Goal: Task Accomplishment & Management: Use online tool/utility

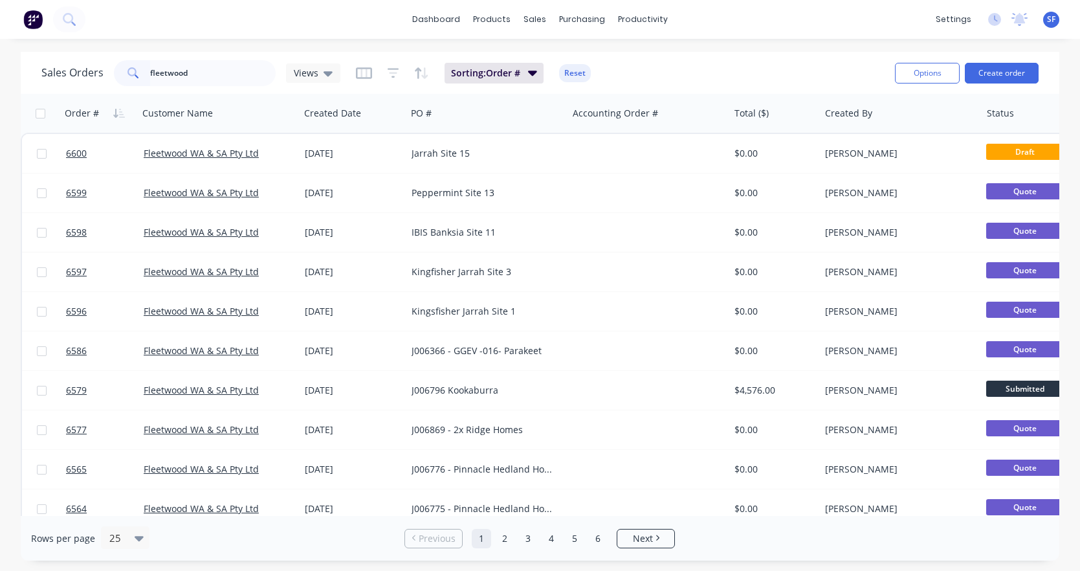
scroll to position [462, 0]
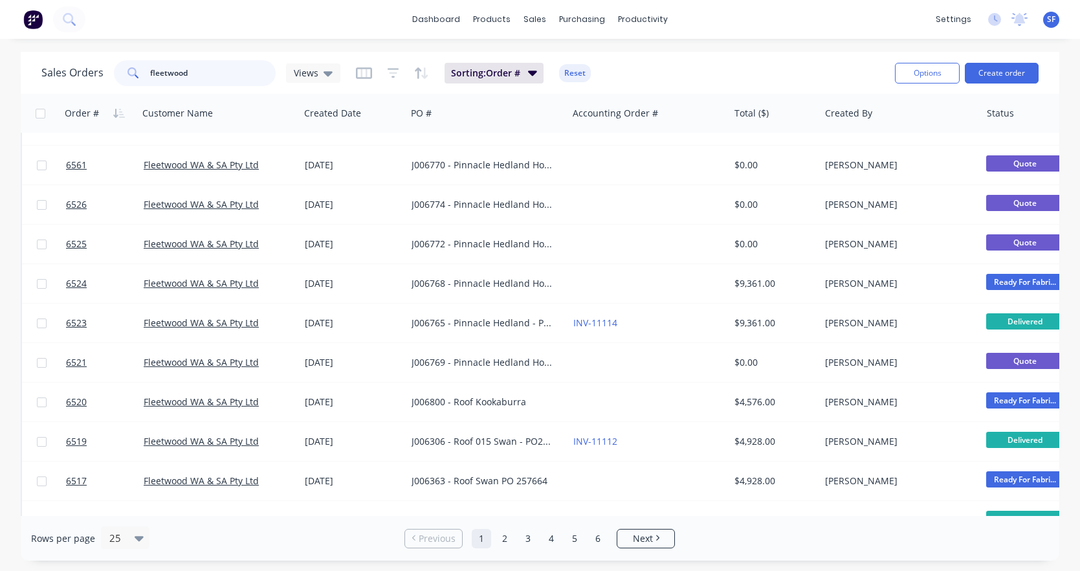
drag, startPoint x: 241, startPoint y: 75, endPoint x: 151, endPoint y: 76, distance: 89.3
click at [151, 76] on input "fleetwood" at bounding box center [213, 73] width 126 height 26
type input "f"
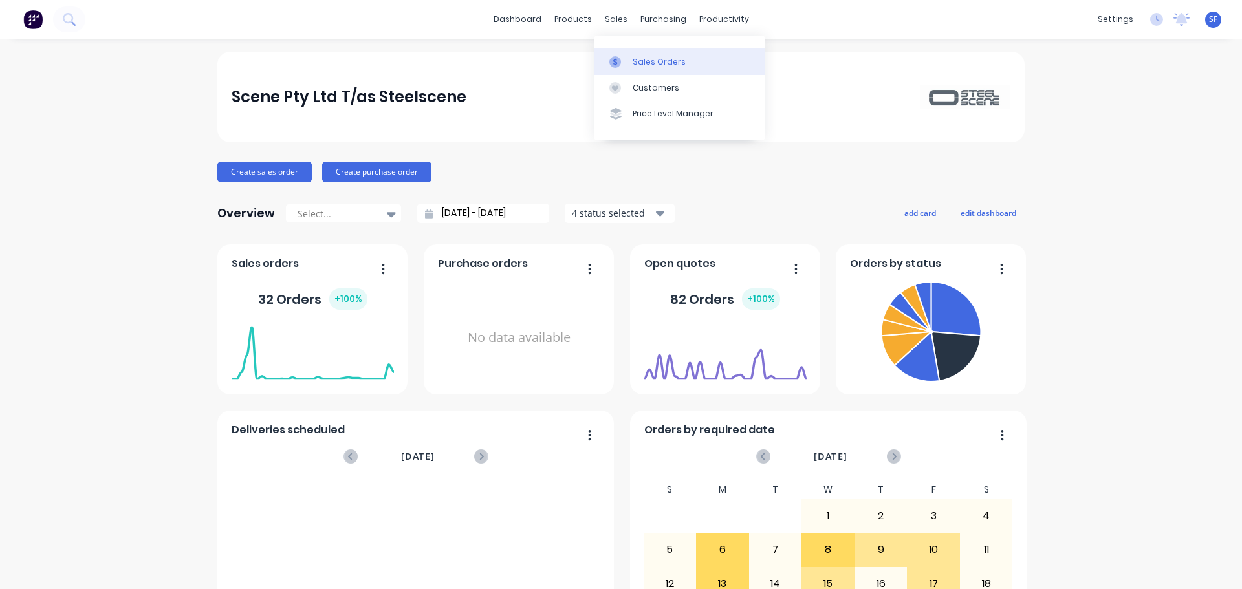
click at [649, 60] on div "Sales Orders" at bounding box center [659, 62] width 53 height 12
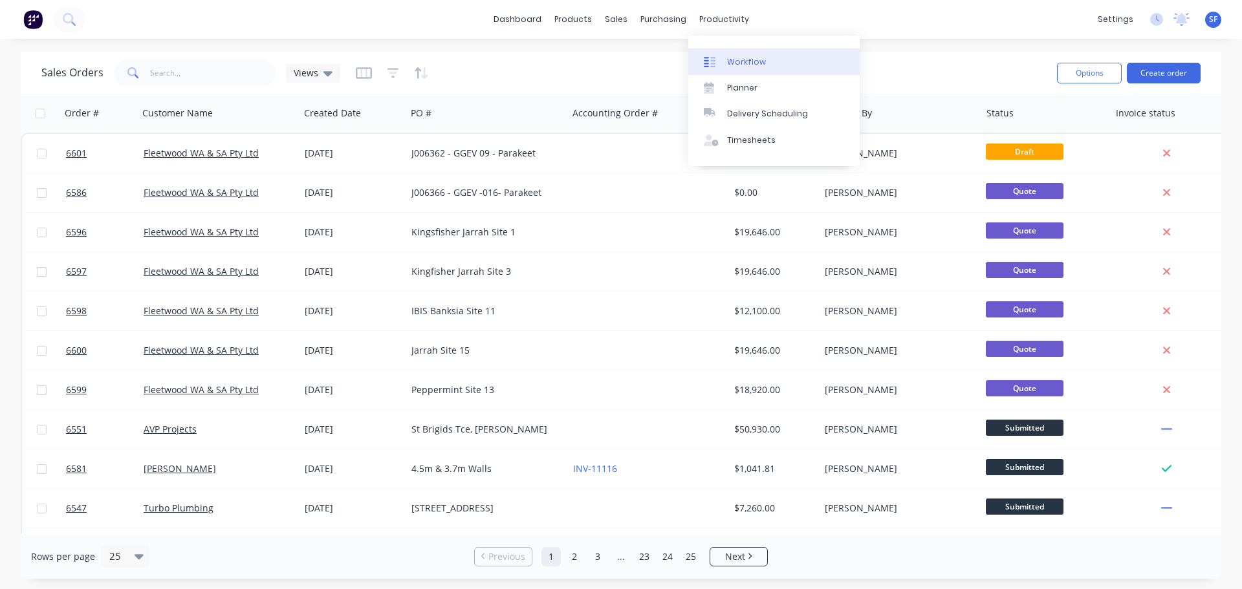
click at [749, 64] on div "Workflow" at bounding box center [746, 62] width 39 height 12
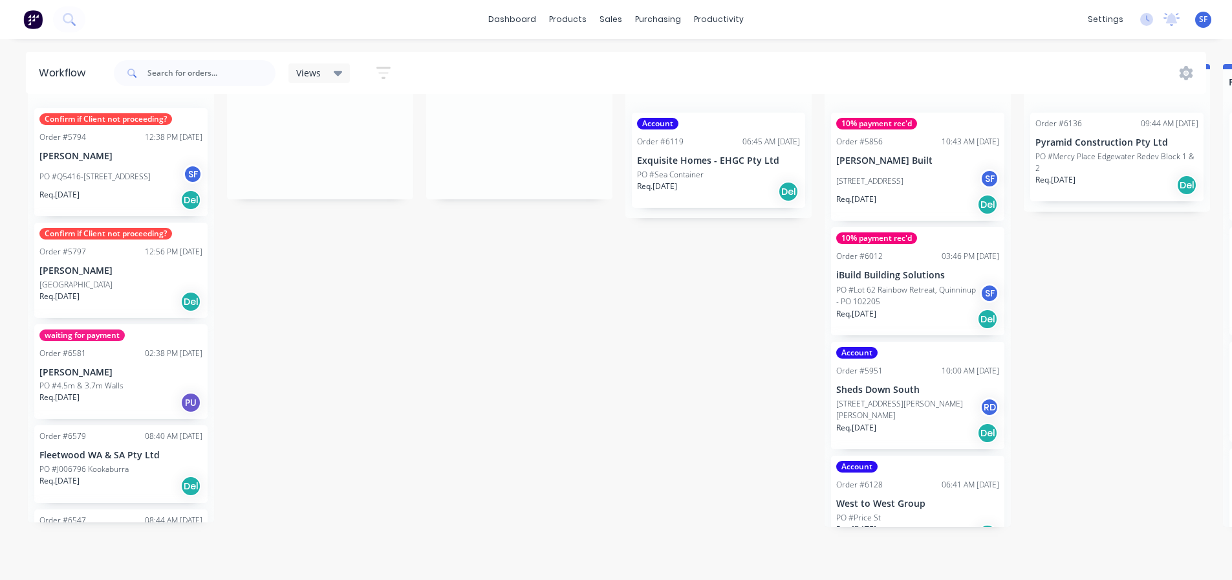
click at [188, 392] on div "PU" at bounding box center [190, 402] width 21 height 21
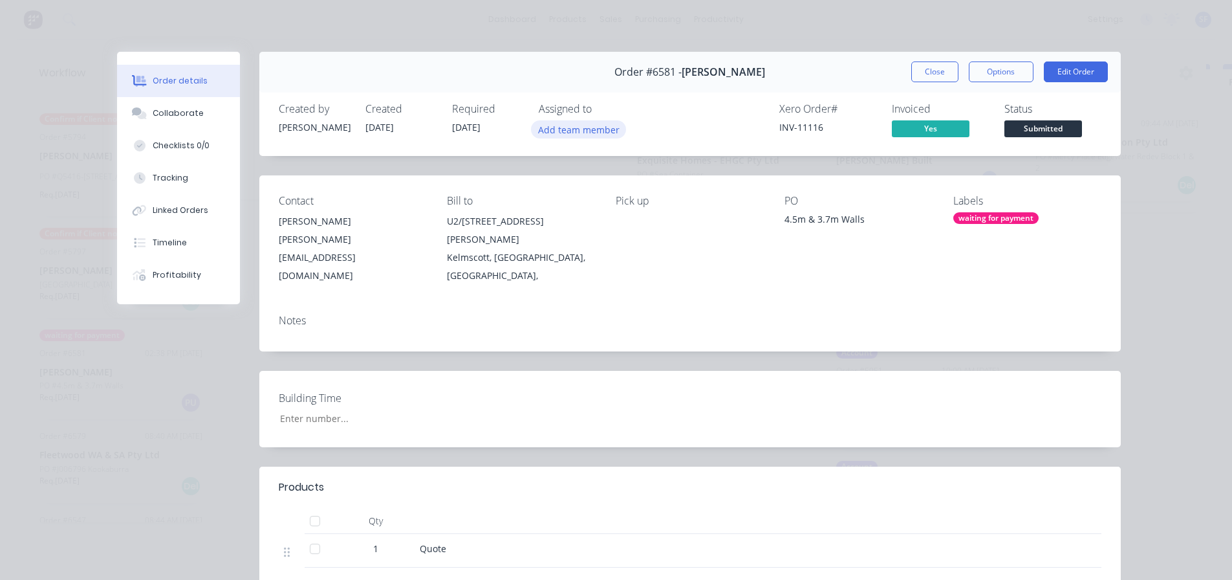
click at [591, 129] on button "Add team member" at bounding box center [578, 128] width 95 height 17
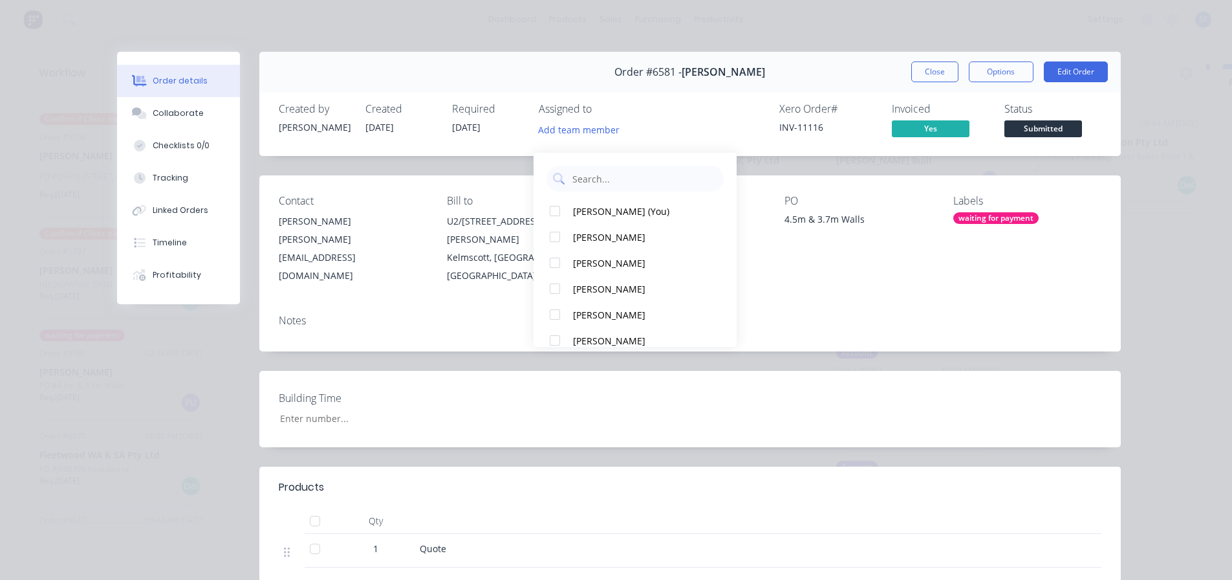
click at [566, 64] on div "Order #6581 - John Wombat Close Options Edit Order" at bounding box center [690, 72] width 862 height 41
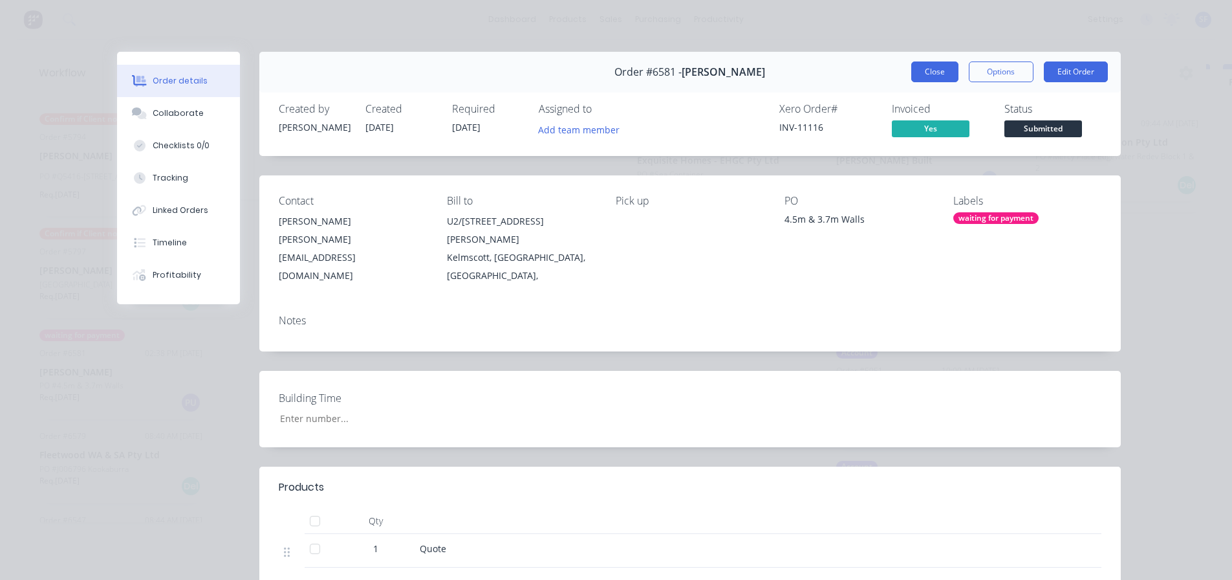
click at [931, 65] on button "Close" at bounding box center [934, 71] width 47 height 21
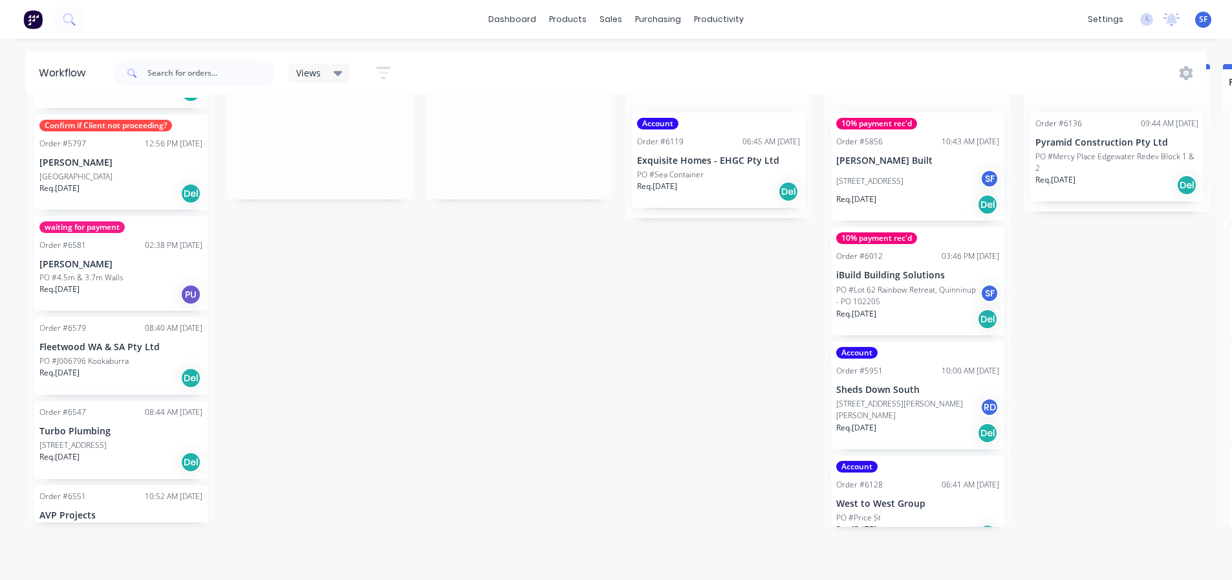
scroll to position [129, 0]
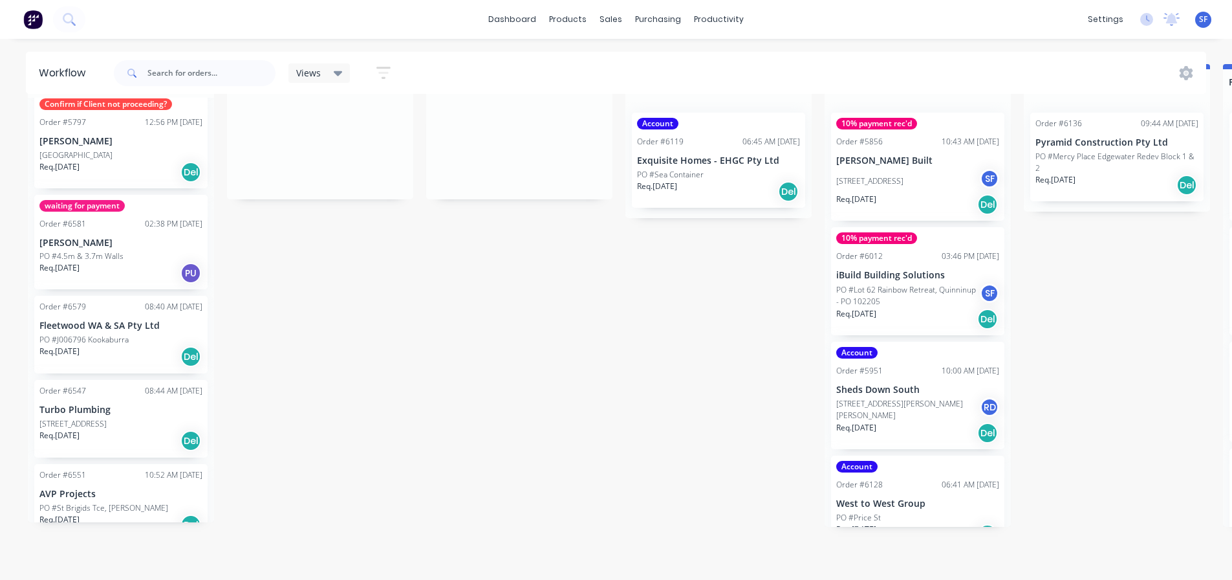
click at [163, 345] on div "Req. 17/10/25 Del" at bounding box center [120, 356] width 163 height 22
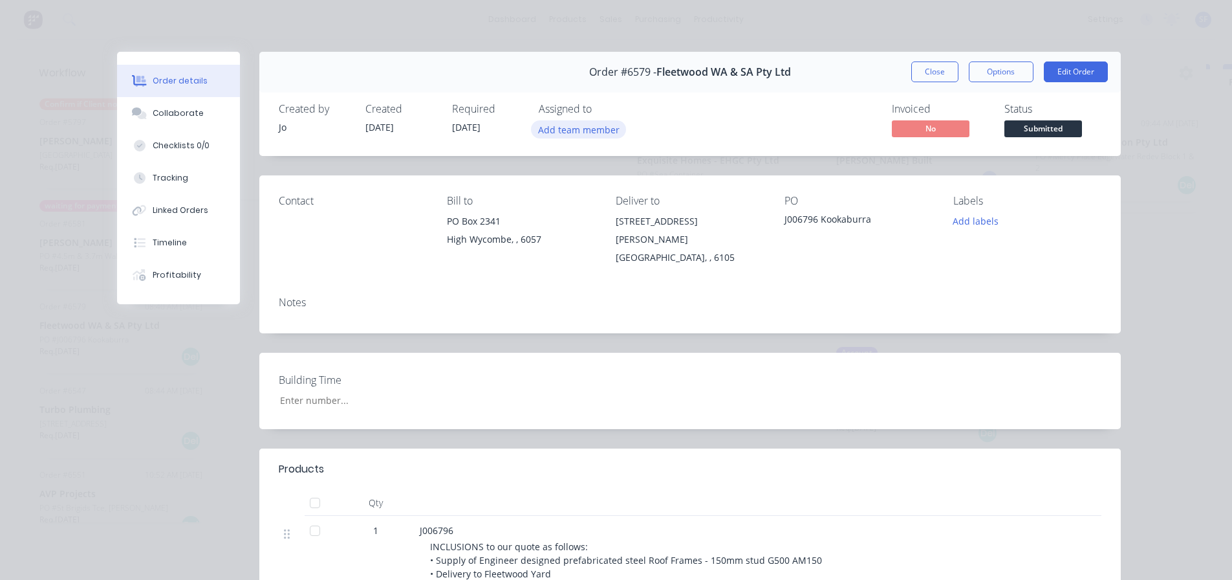
click at [567, 129] on button "Add team member" at bounding box center [578, 128] width 95 height 17
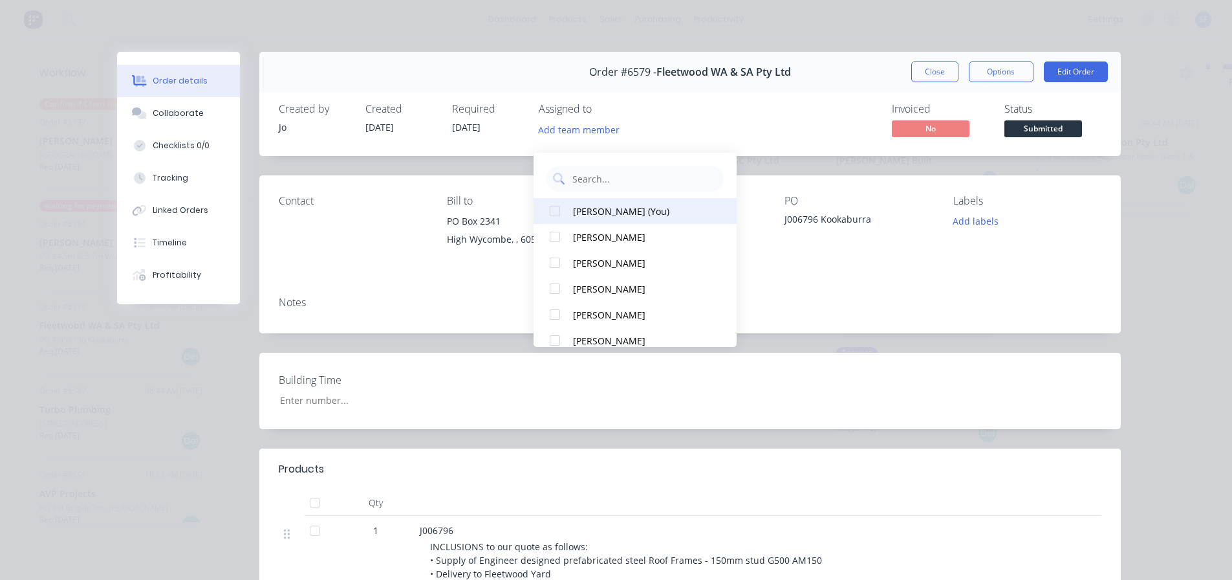
click at [572, 198] on button "SYAWASH FAROUGHI (You)" at bounding box center [635, 211] width 203 height 26
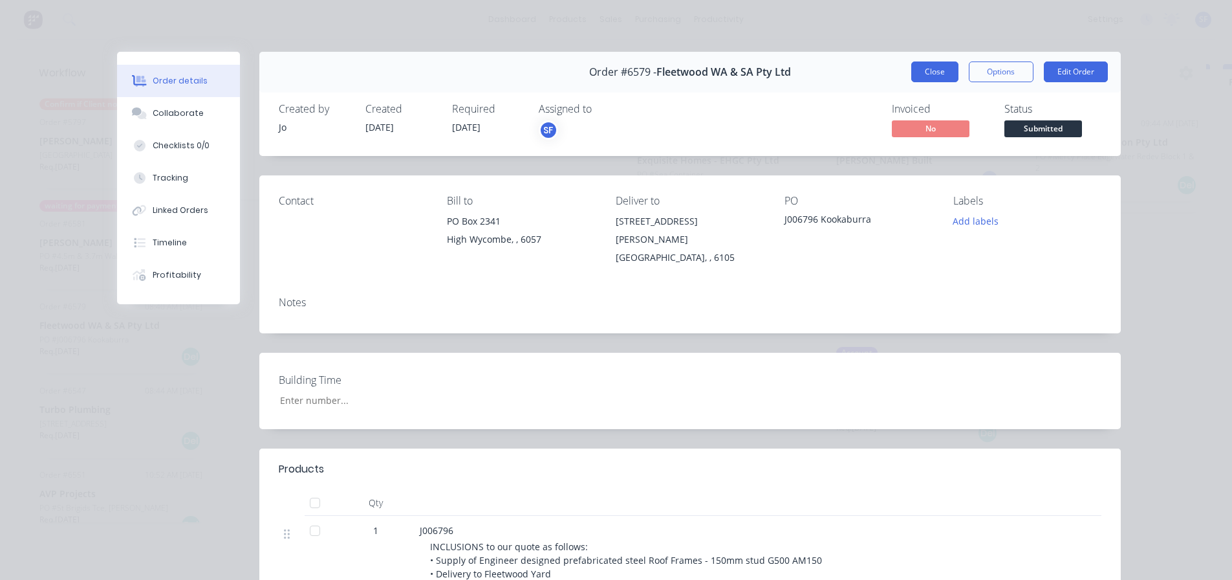
click at [928, 74] on button "Close" at bounding box center [934, 71] width 47 height 21
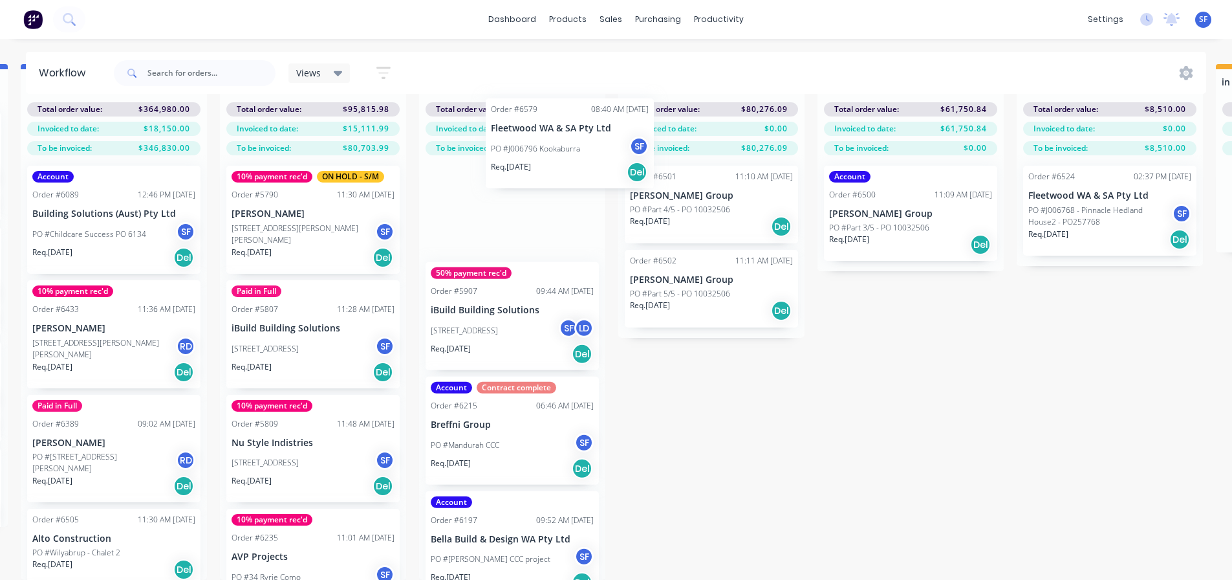
scroll to position [0, 1402]
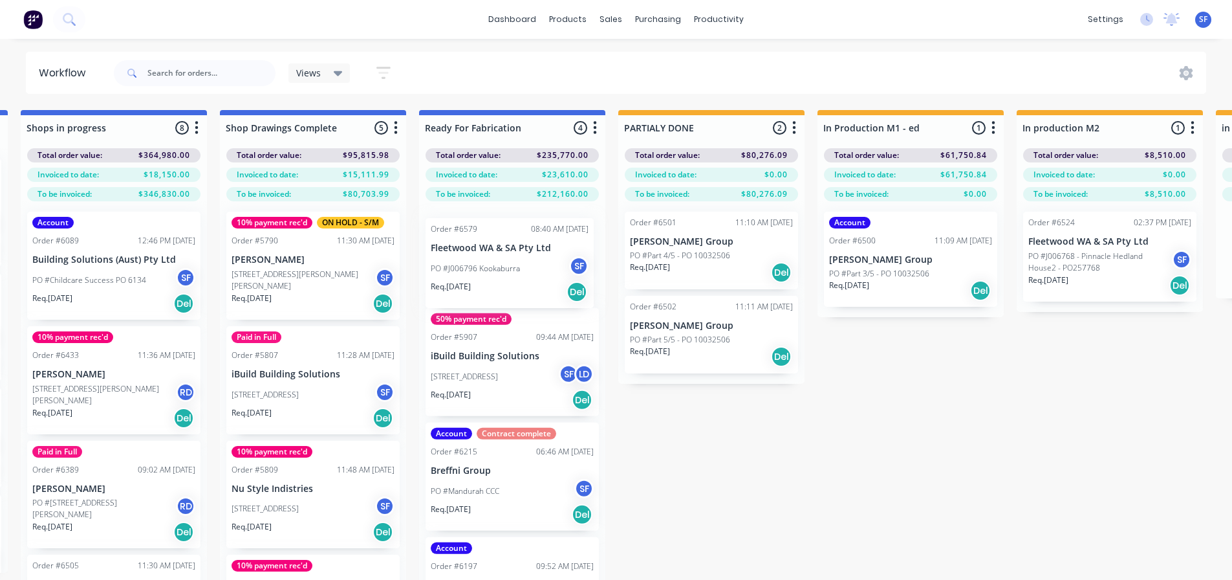
drag, startPoint x: 65, startPoint y: 294, endPoint x: 466, endPoint y: 258, distance: 403.3
click at [466, 258] on div "Submitted 6 Status colour #273444 hex #273444 Save Cancel Summaries Total order…" at bounding box center [230, 368] width 3283 height 516
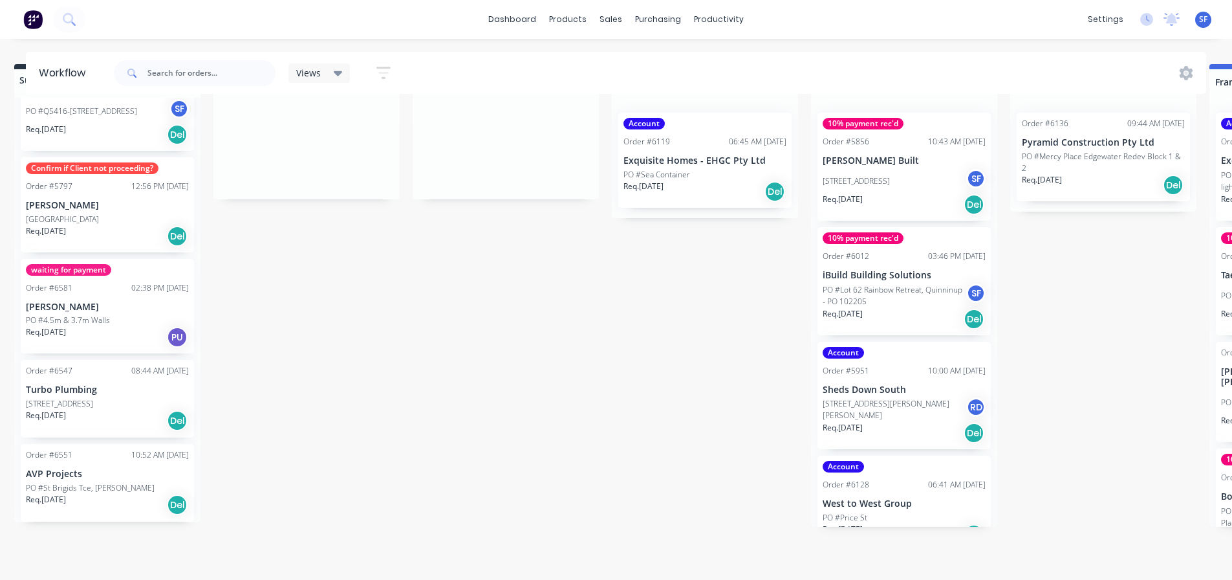
scroll to position [56, 0]
